Goal: Information Seeking & Learning: Find specific page/section

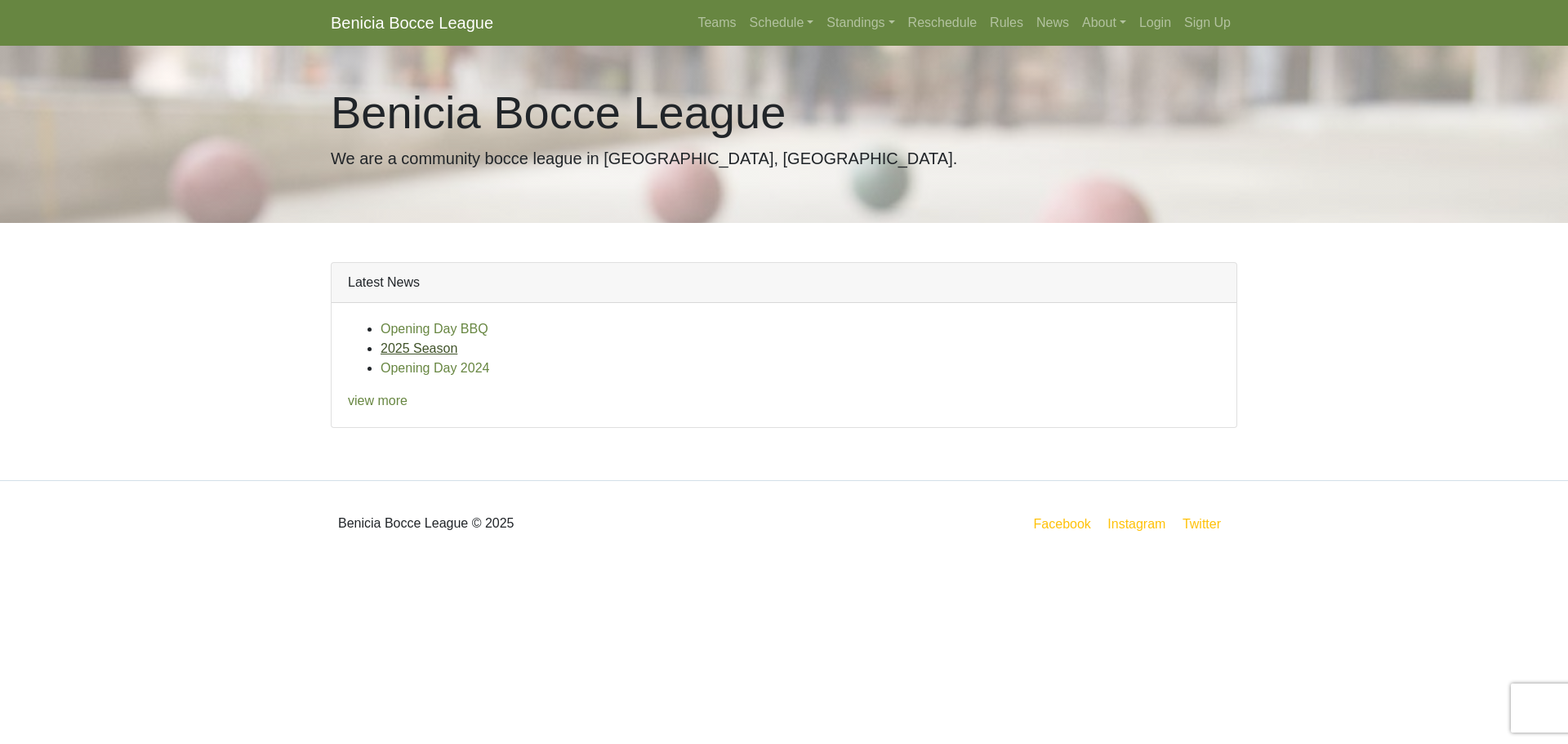
click at [397, 349] on link "2025 Season" at bounding box center [419, 348] width 77 height 14
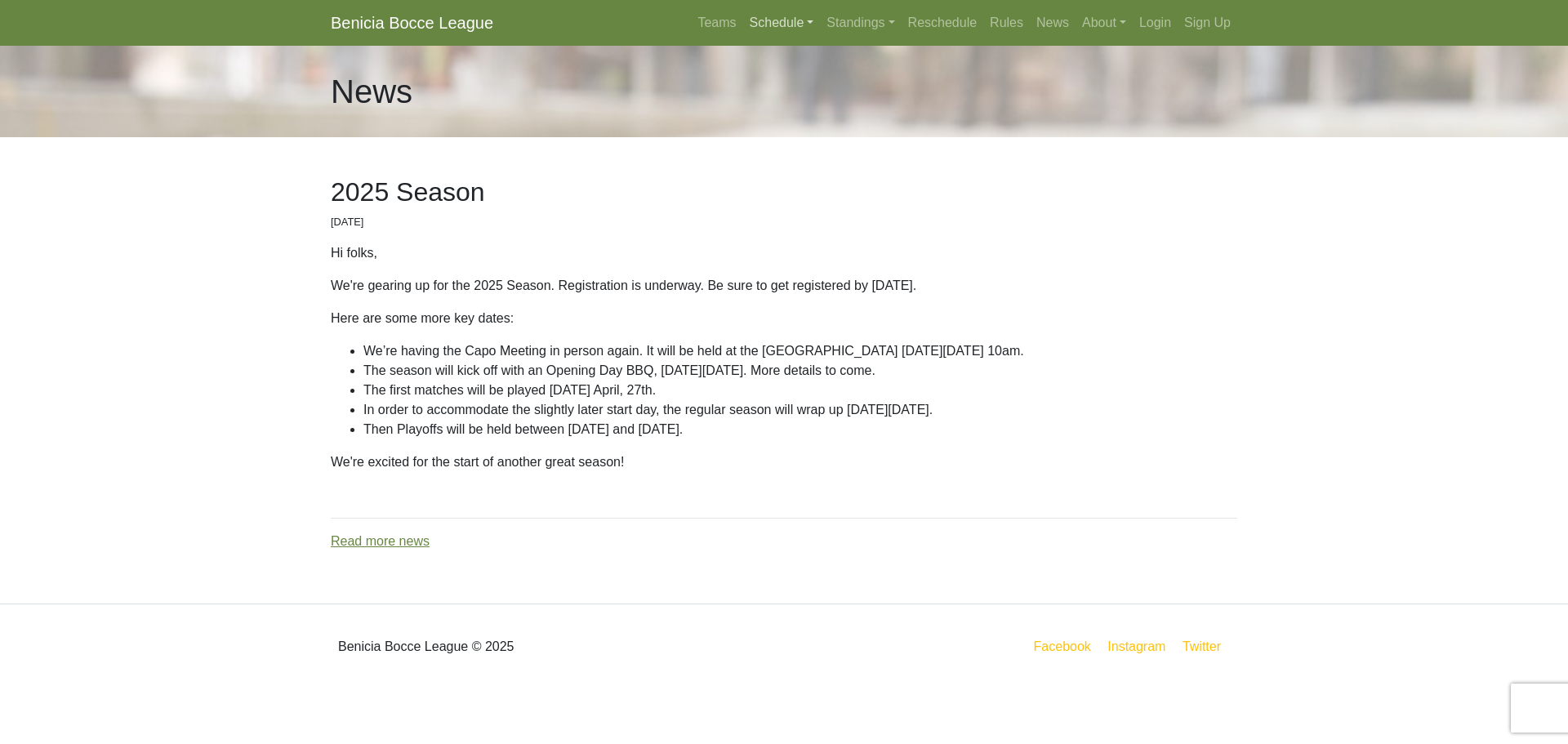
click at [761, 21] on link "Schedule" at bounding box center [782, 22] width 78 height 33
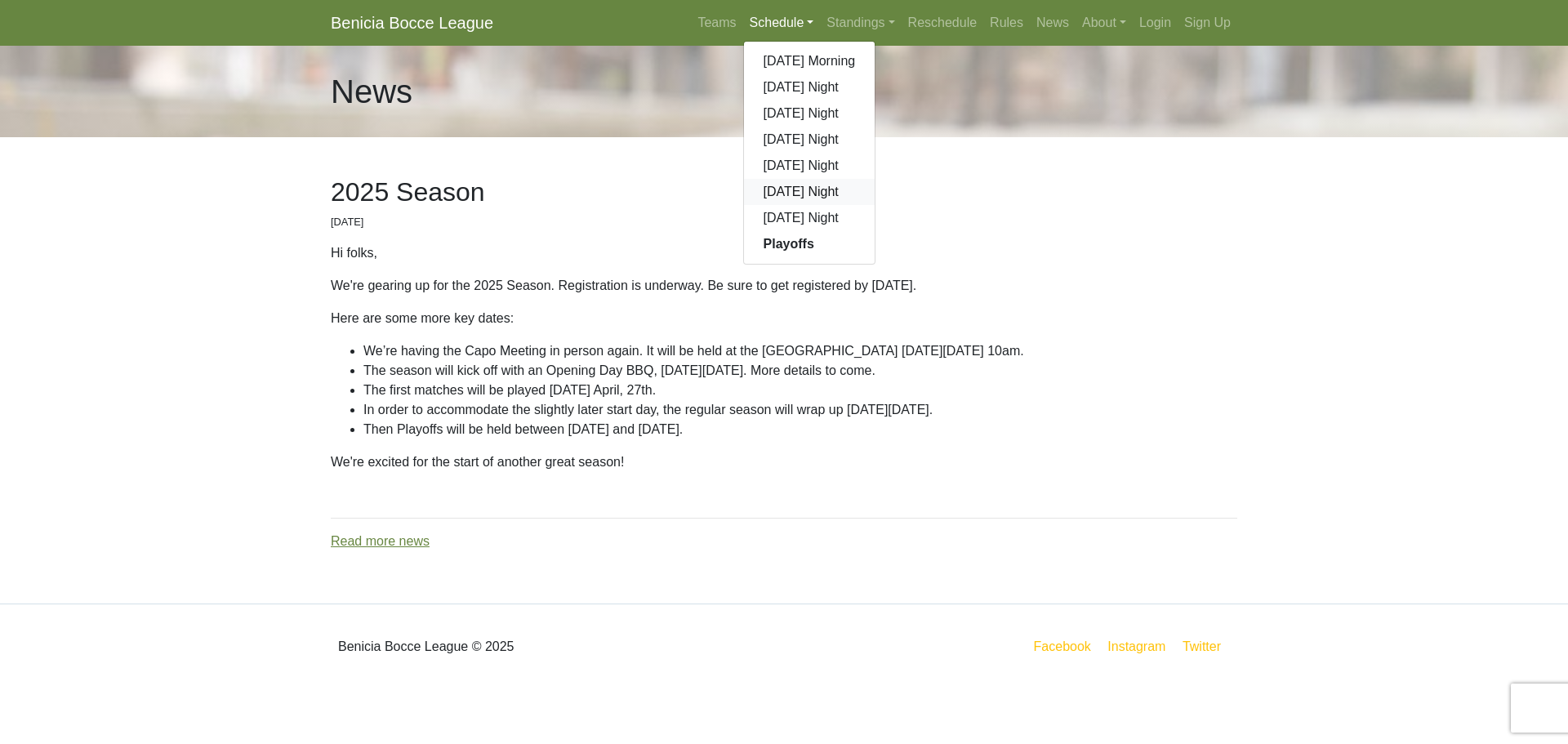
click at [793, 190] on link "[DATE] Night" at bounding box center [810, 192] width 131 height 27
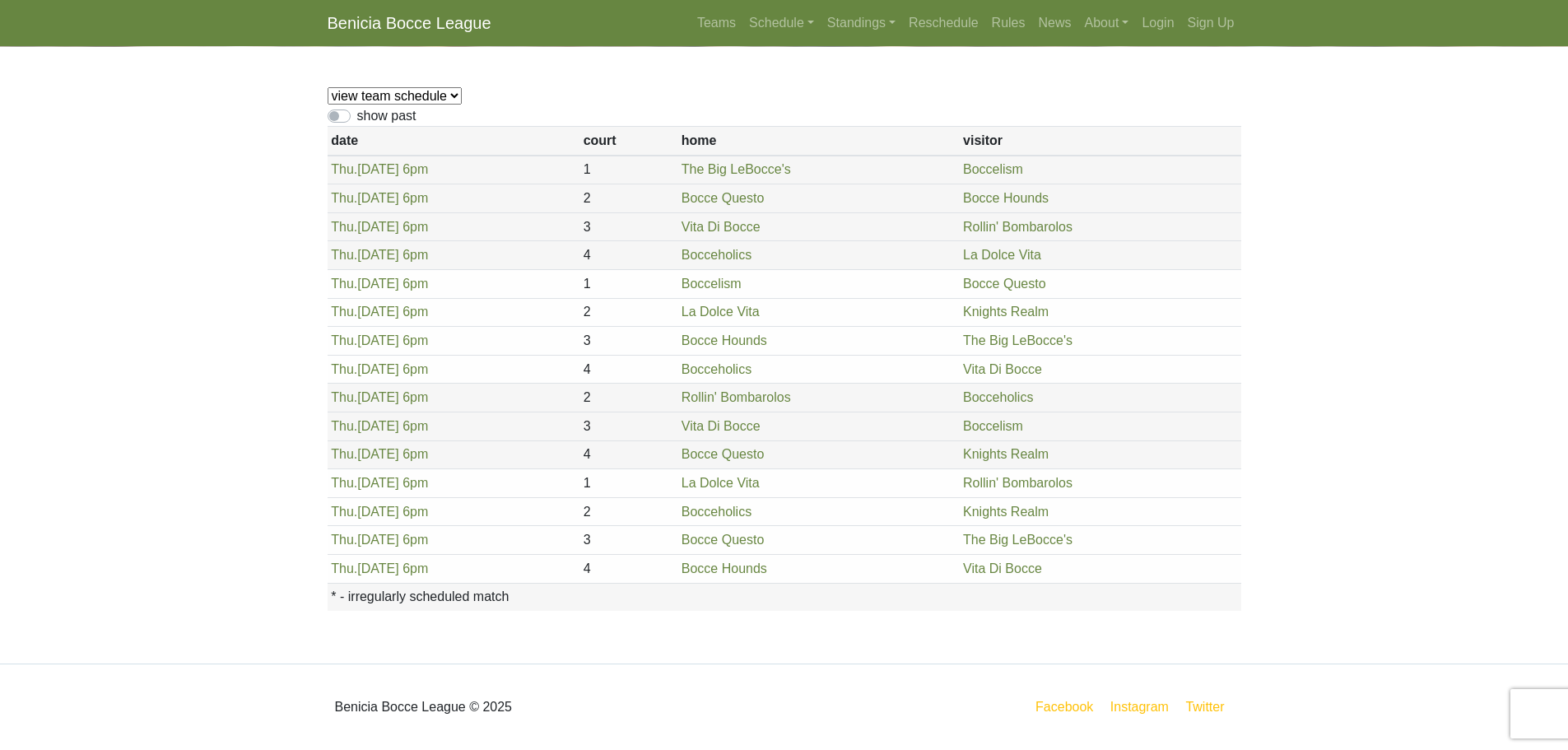
scroll to position [92, 0]
